Goal: Find specific page/section: Find specific page/section

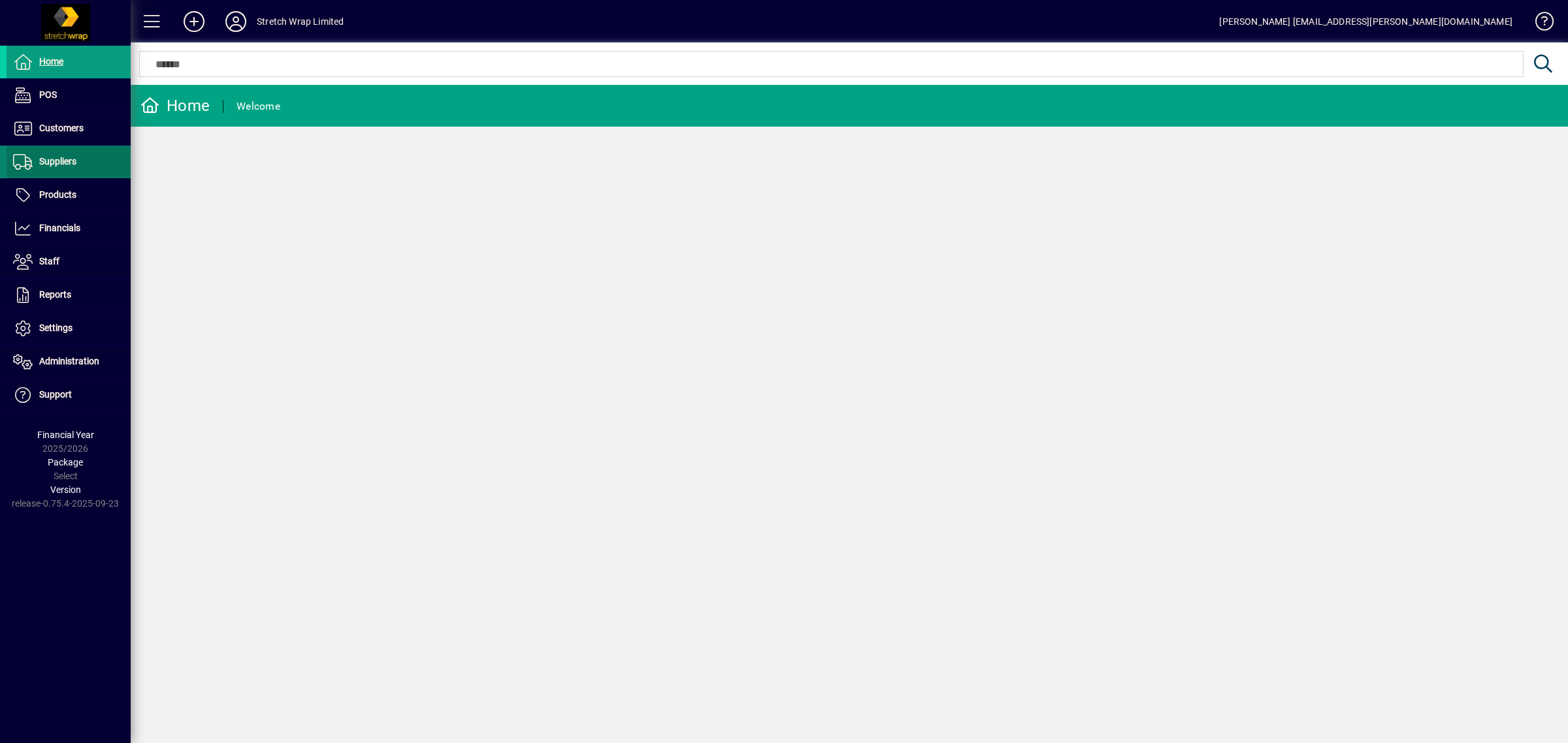
click at [67, 165] on span "Suppliers" at bounding box center [58, 161] width 37 height 11
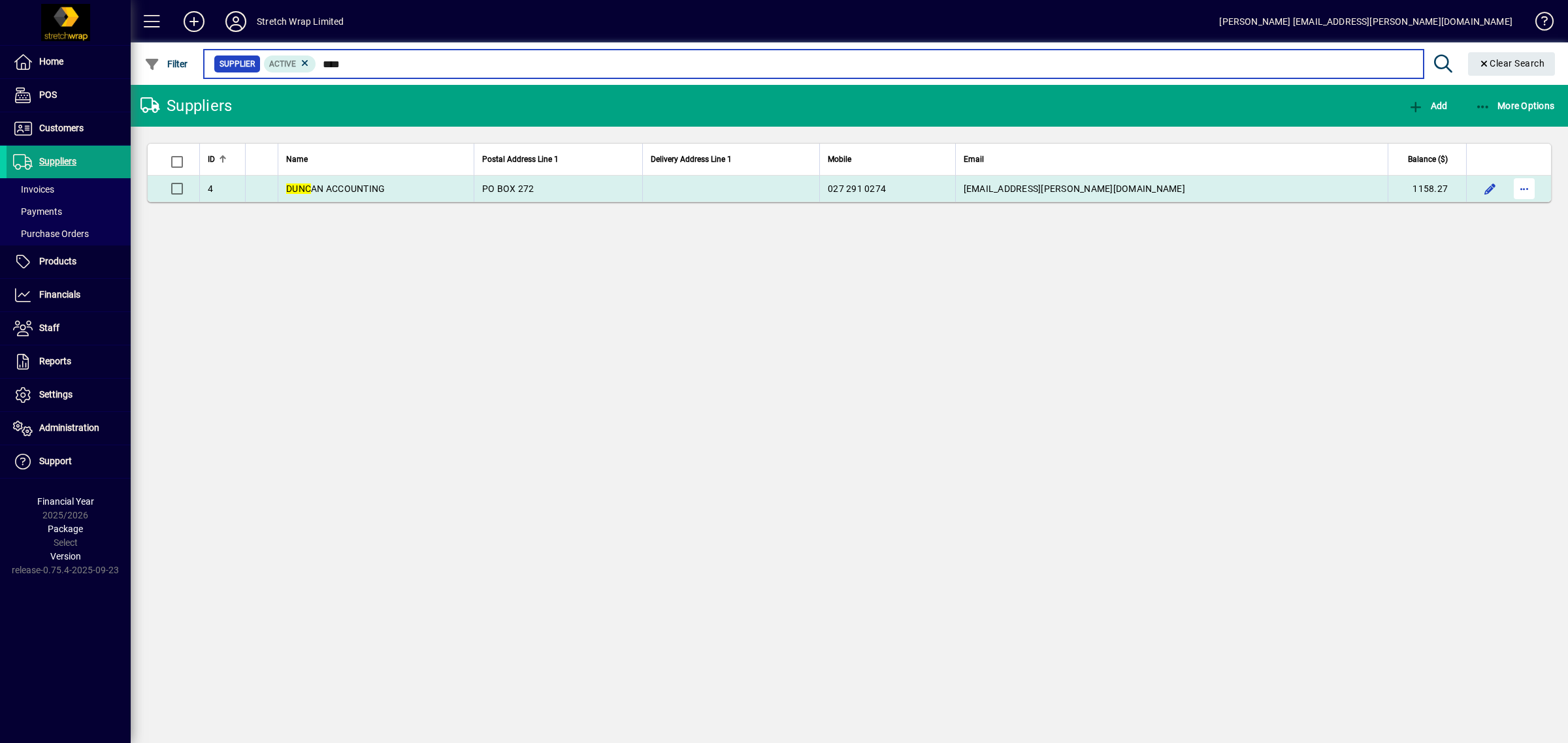
type input "****"
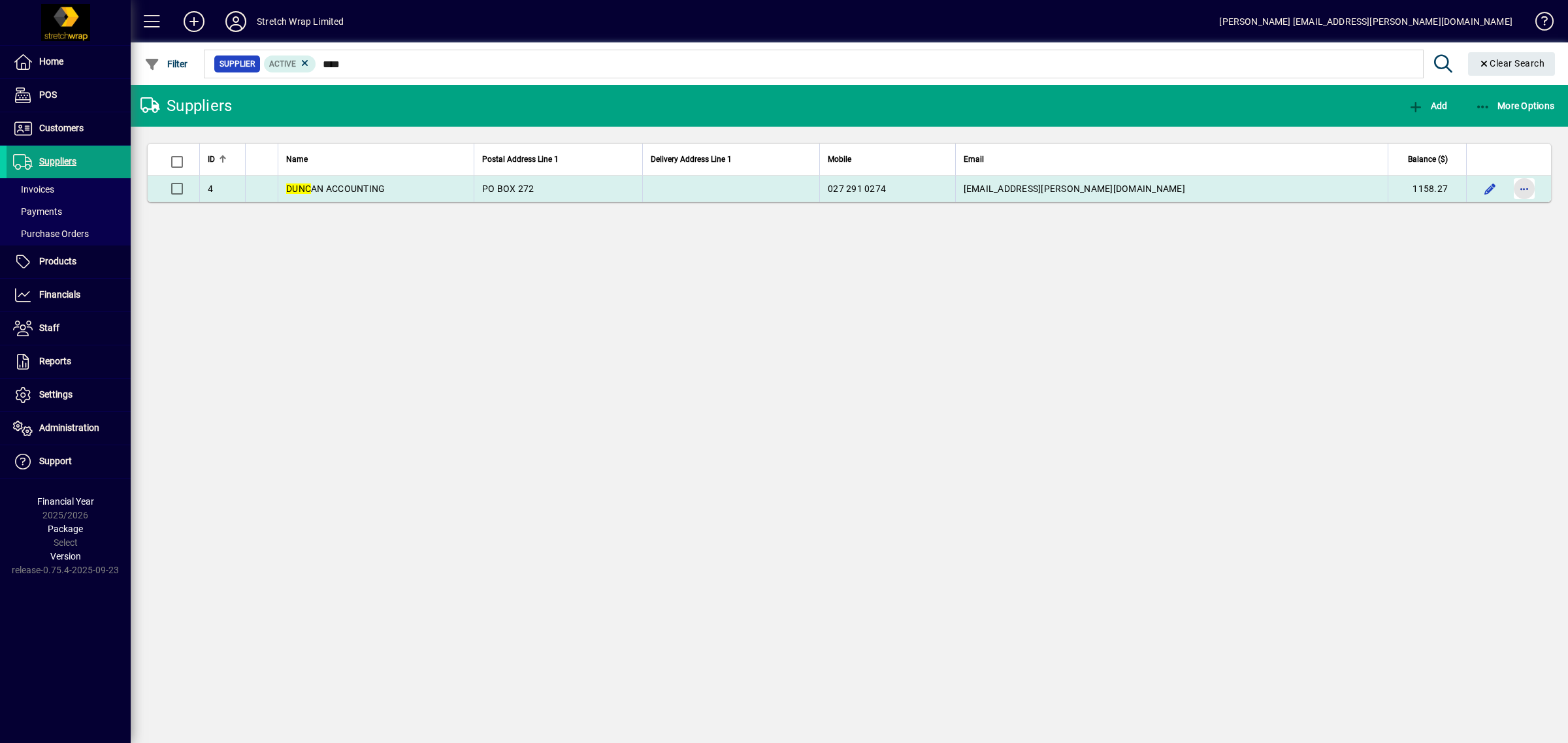
click at [1528, 189] on span "button" at bounding box center [1524, 189] width 31 height 31
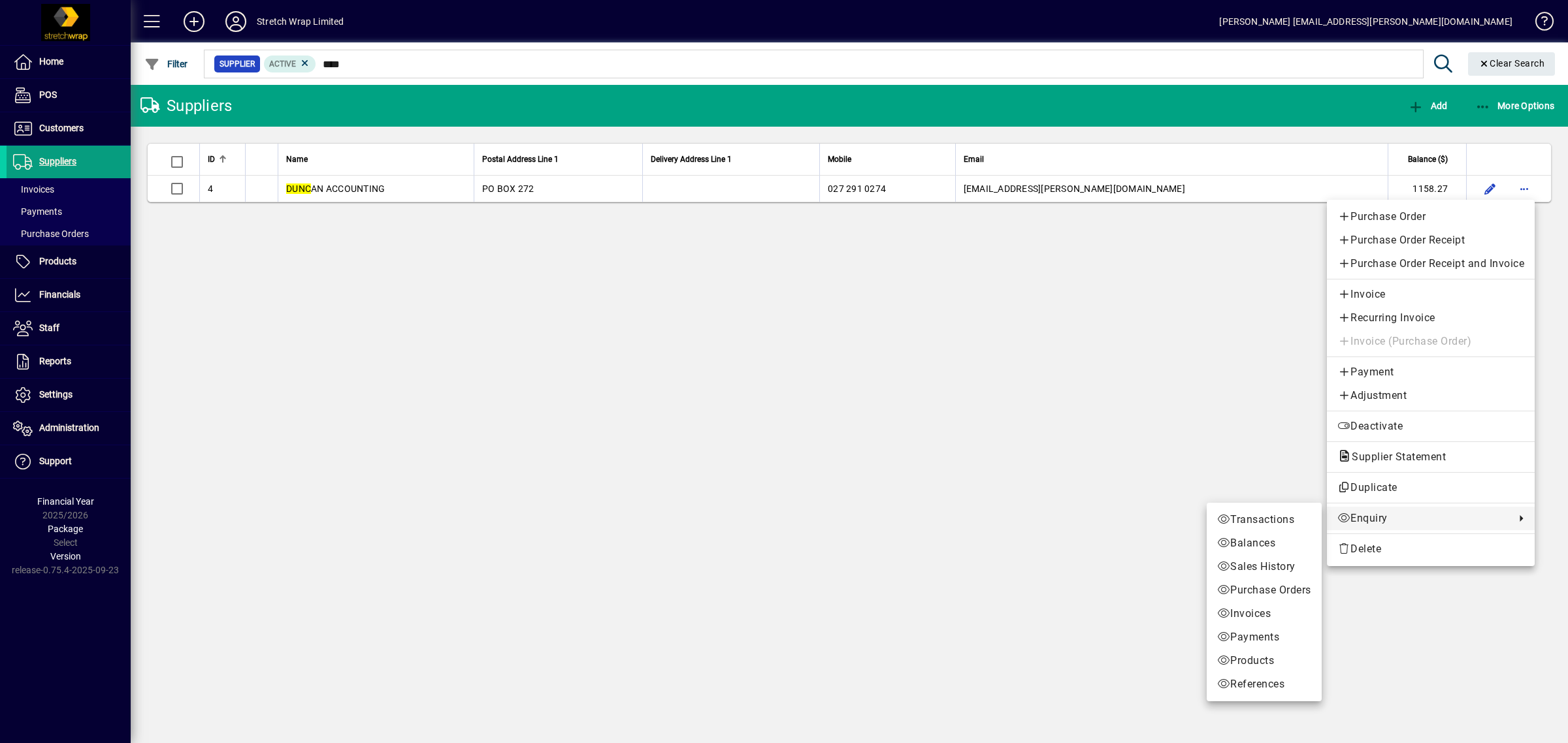
click at [1009, 542] on div at bounding box center [784, 371] width 1568 height 743
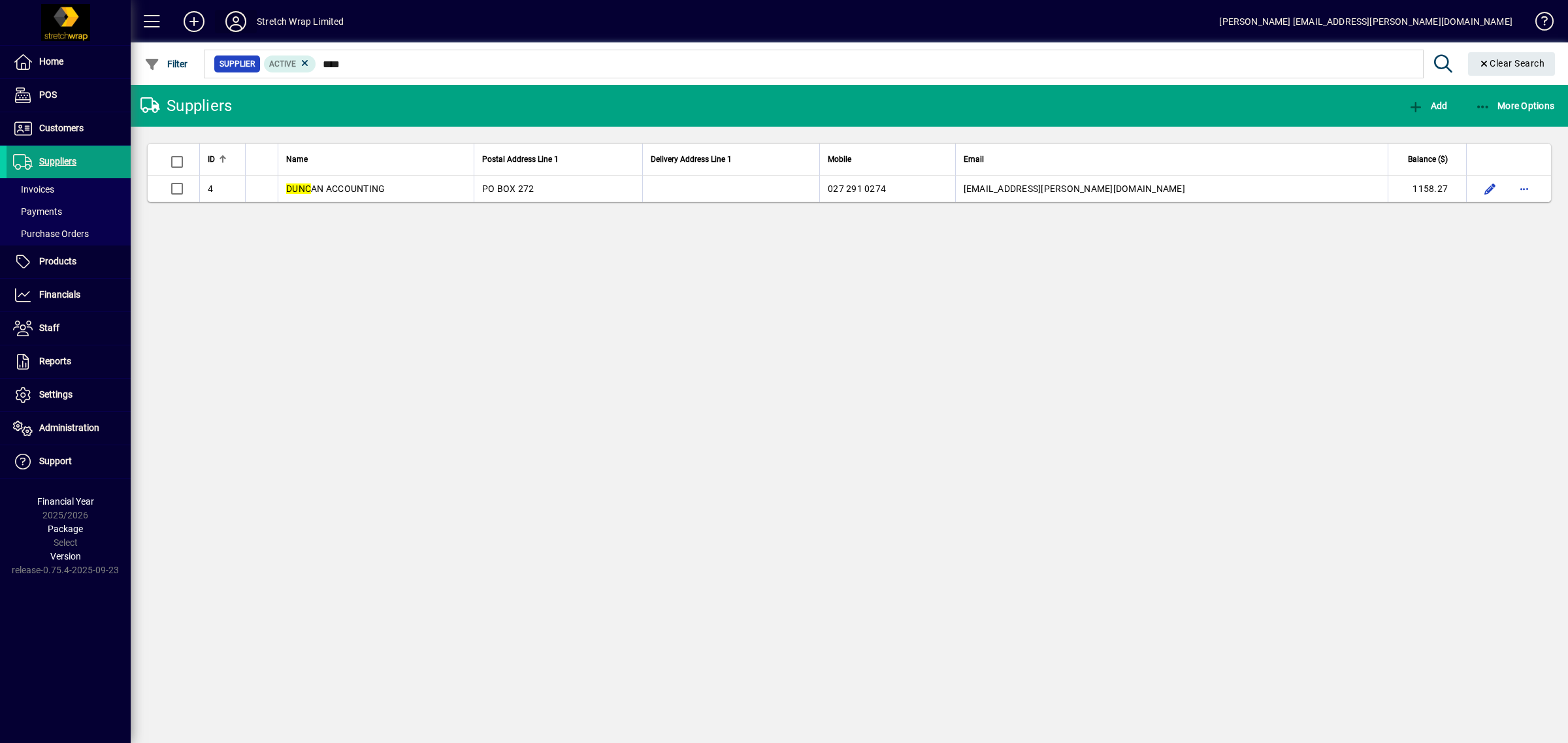
click at [239, 14] on icon at bounding box center [235, 21] width 26 height 21
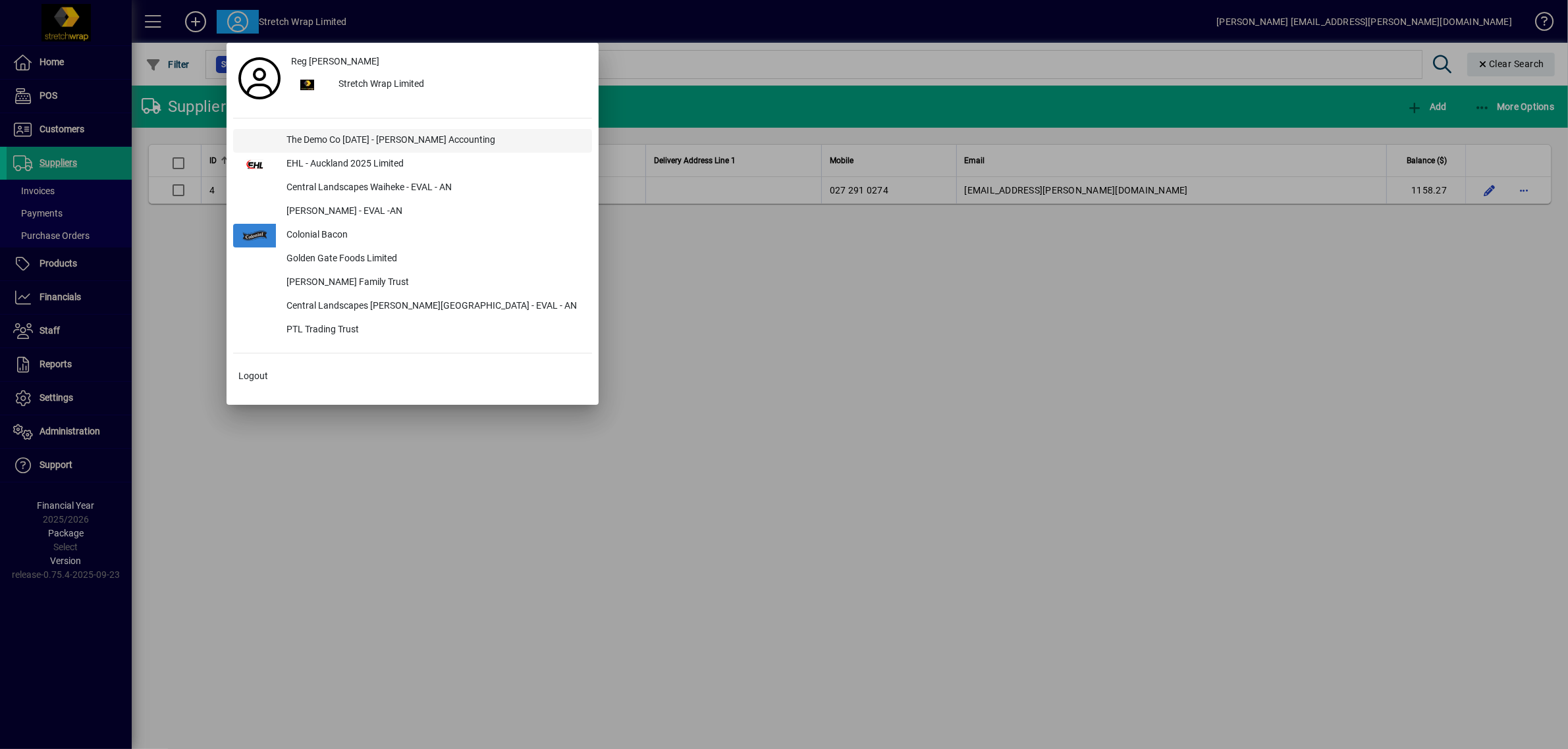
click at [349, 136] on div "The Demo Co [DATE] - [PERSON_NAME] Accounting" at bounding box center [433, 140] width 316 height 24
